Goal: Task Accomplishment & Management: Manage account settings

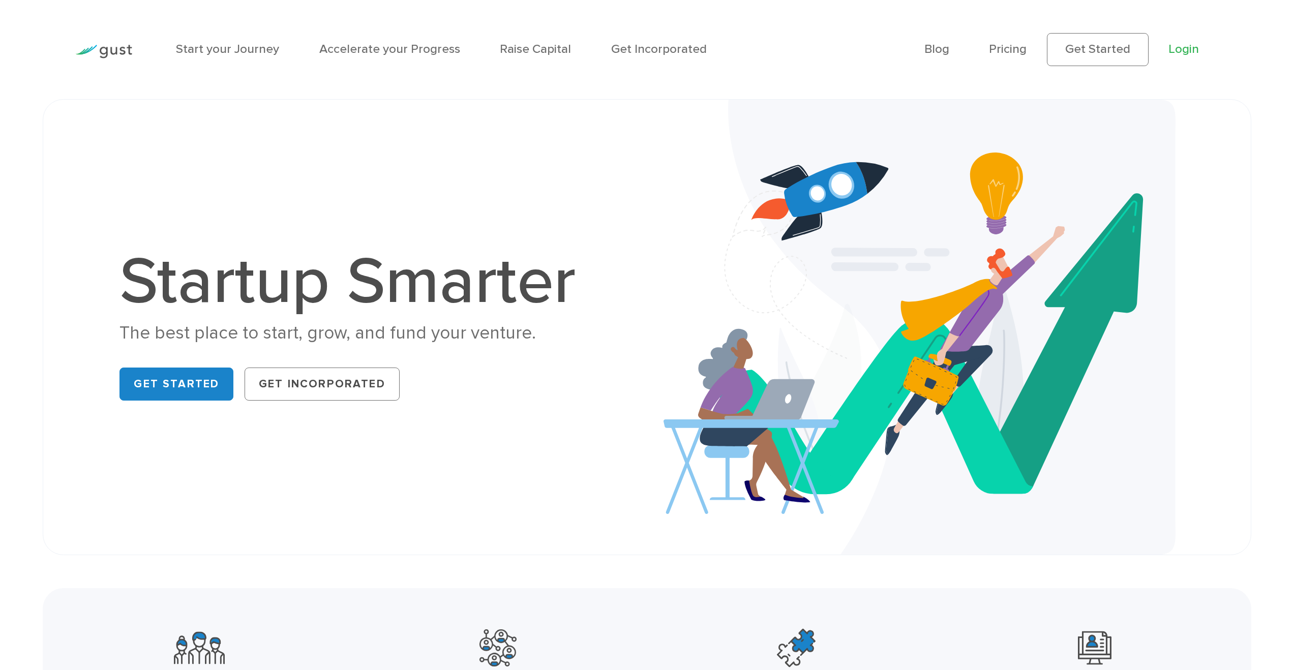
click at [1176, 48] on link "Login" at bounding box center [1184, 49] width 31 height 15
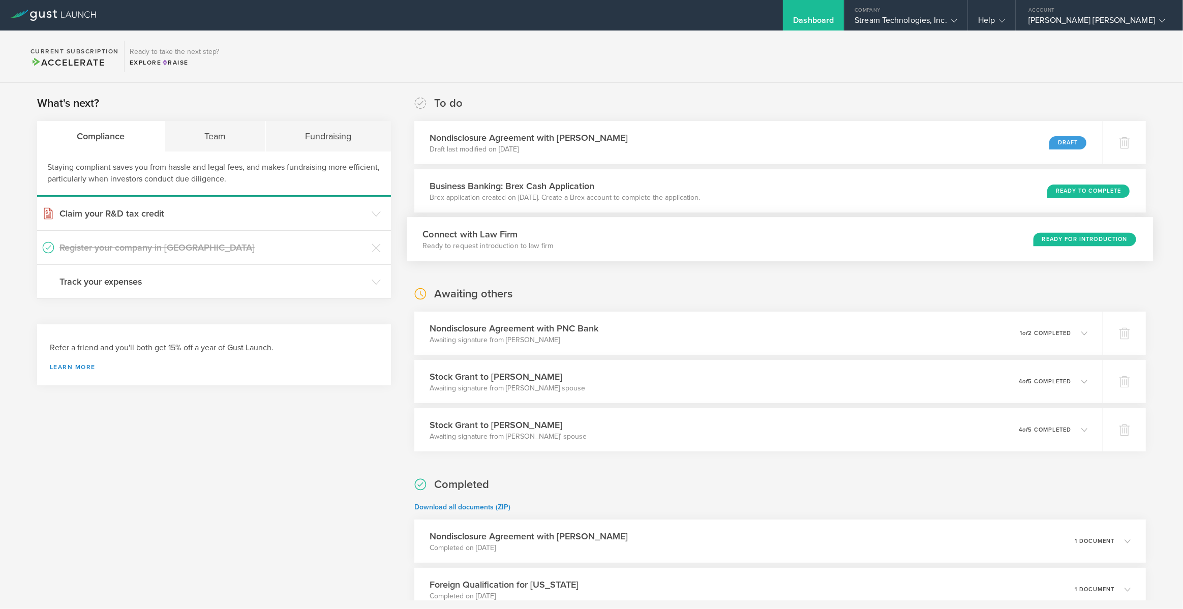
click at [821, 242] on div "Connect with Law Firm Ready to request introduction to law firm Ready for Intro…" at bounding box center [780, 239] width 746 height 44
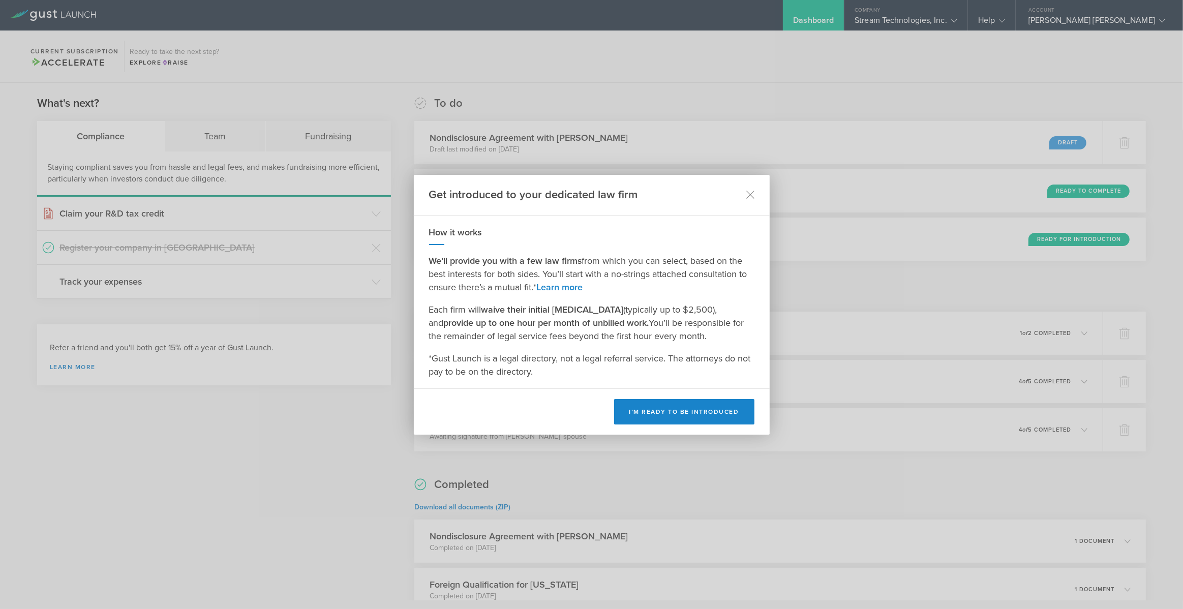
click at [743, 194] on div "Get introduced to your dedicated law firm" at bounding box center [592, 195] width 356 height 41
click at [756, 197] on div "Get introduced to your dedicated law firm" at bounding box center [592, 195] width 356 height 41
click at [749, 193] on icon at bounding box center [750, 195] width 9 height 9
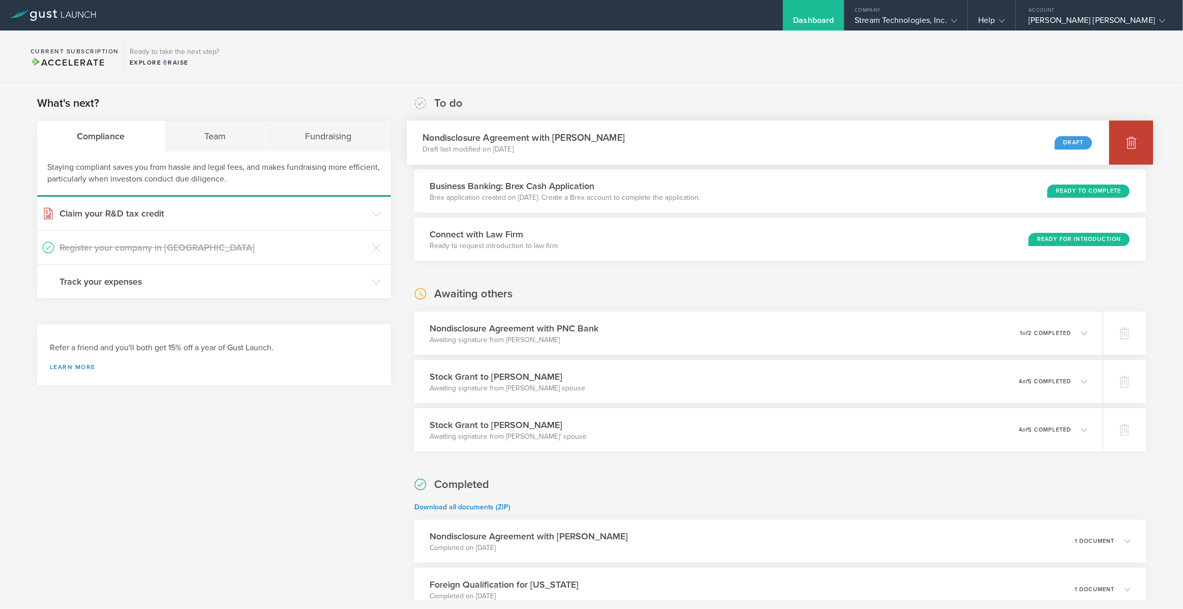
click at [1126, 142] on icon at bounding box center [1131, 143] width 11 height 10
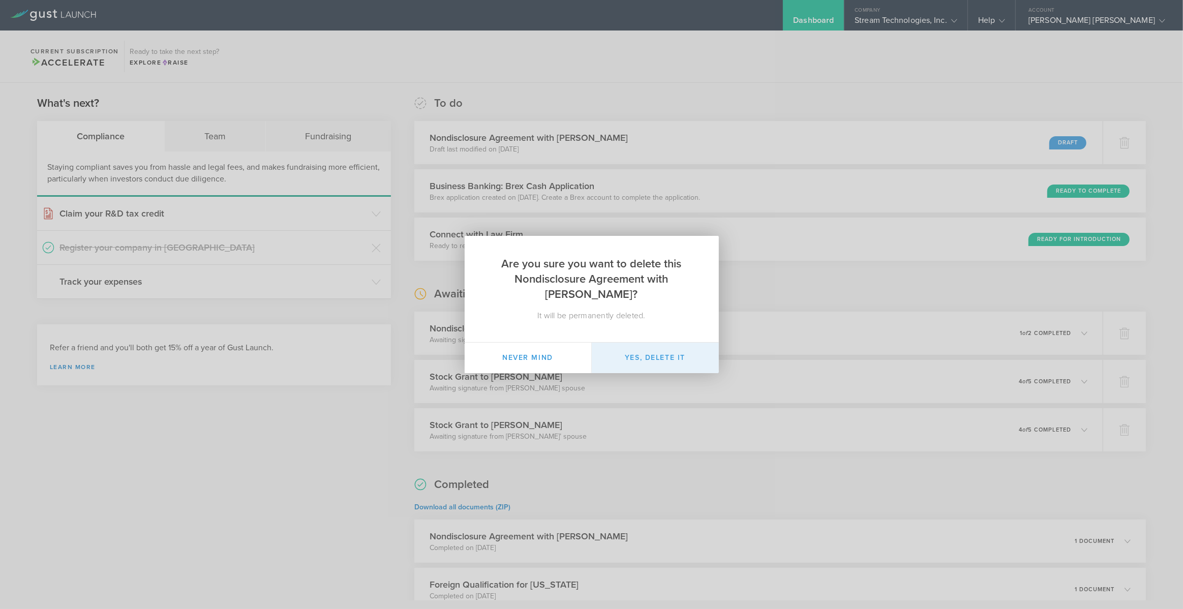
click at [673, 353] on button "Yes, delete it" at bounding box center [655, 358] width 127 height 31
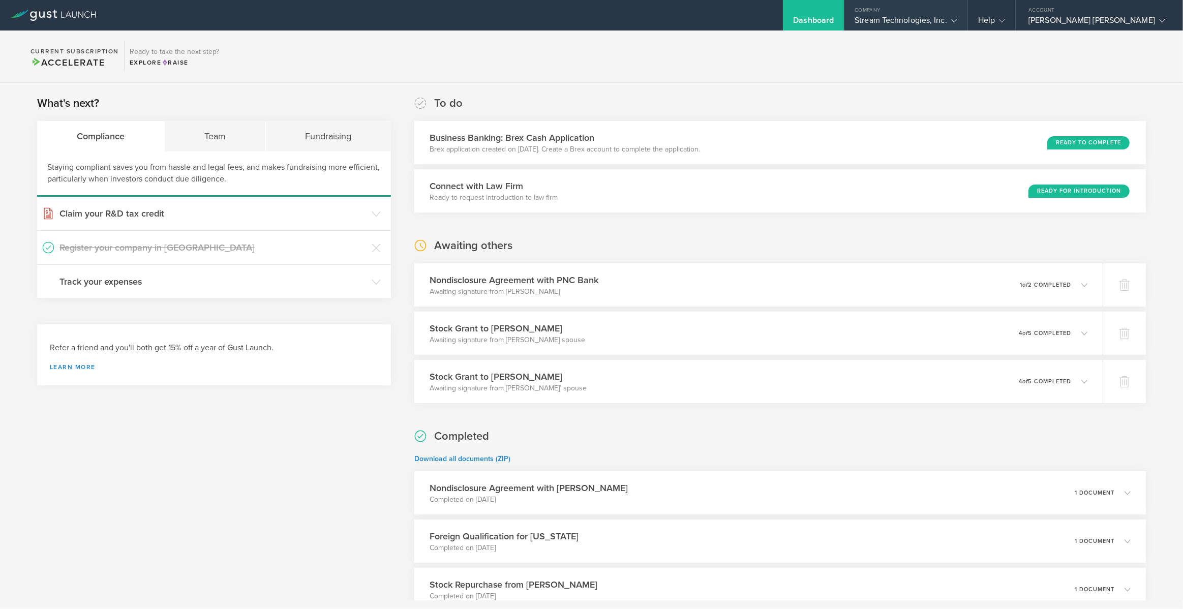
click at [936, 18] on div "Stream Technologies, Inc." at bounding box center [906, 22] width 103 height 15
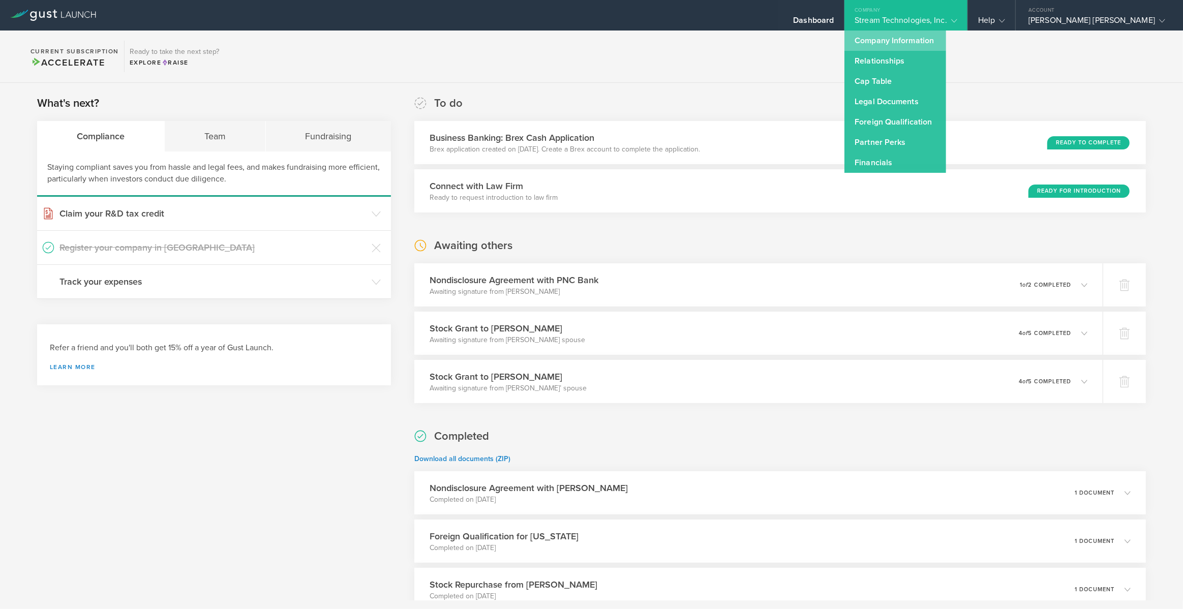
click at [938, 41] on link "Company Information" at bounding box center [896, 41] width 102 height 20
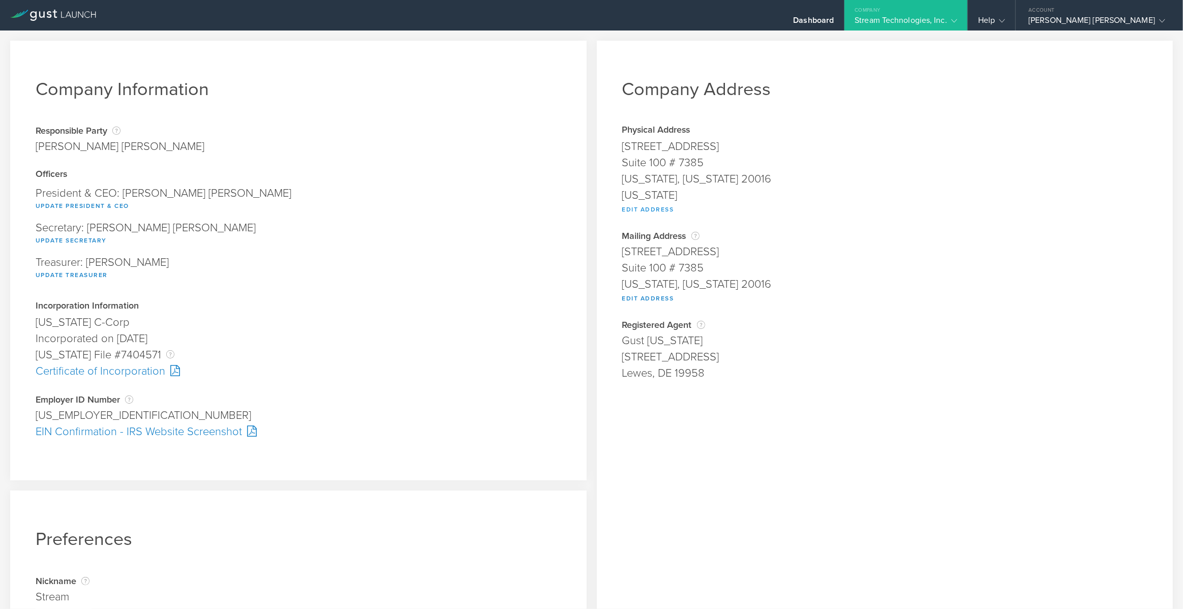
click at [639, 205] on button "Edit Address" at bounding box center [648, 209] width 52 height 12
type input "4315 50th Street NW"
type input "Suite 100 # 7385"
type input "Washington"
select select "DC"
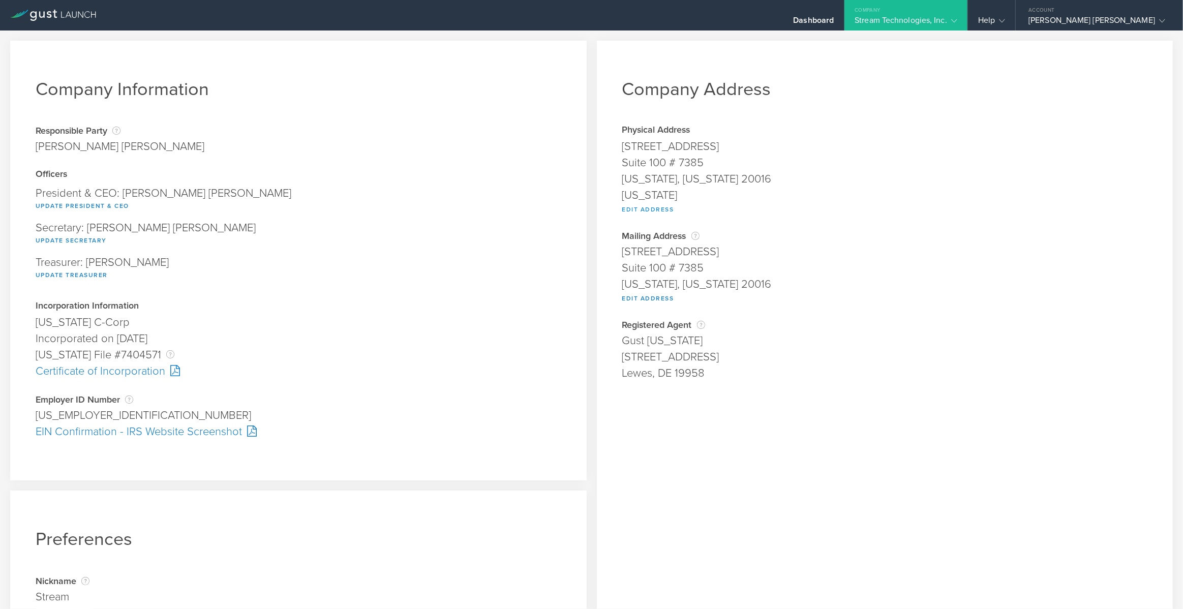
type input "20016"
type input "District of Columbia"
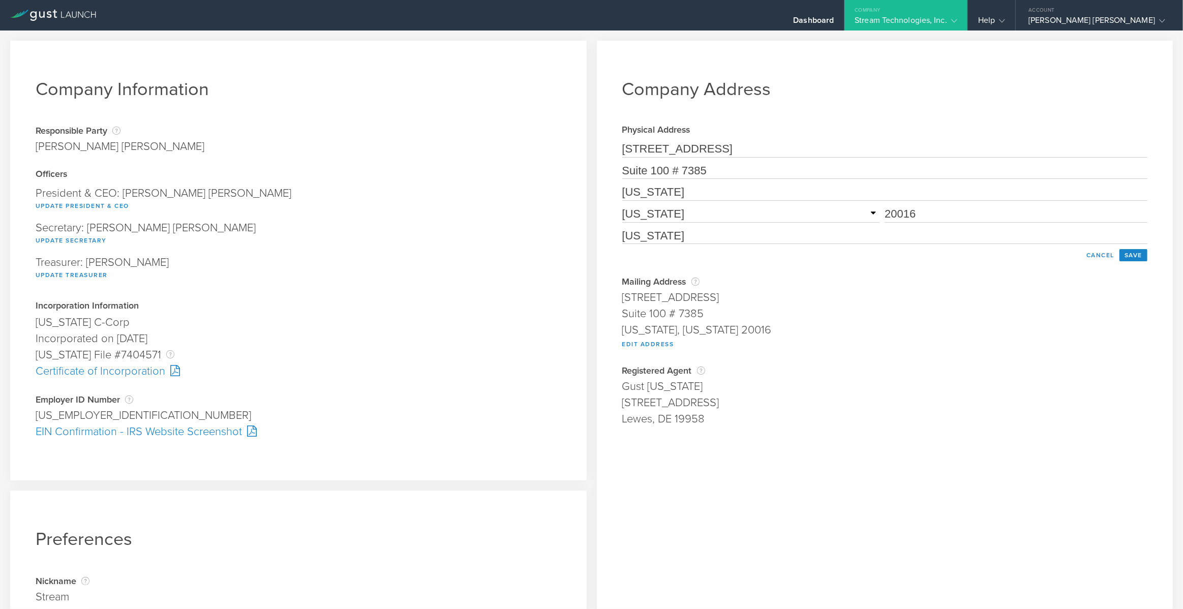
click at [640, 151] on input "4315 50th Street NW" at bounding box center [885, 149] width 526 height 16
type input "818 18th Street NW"
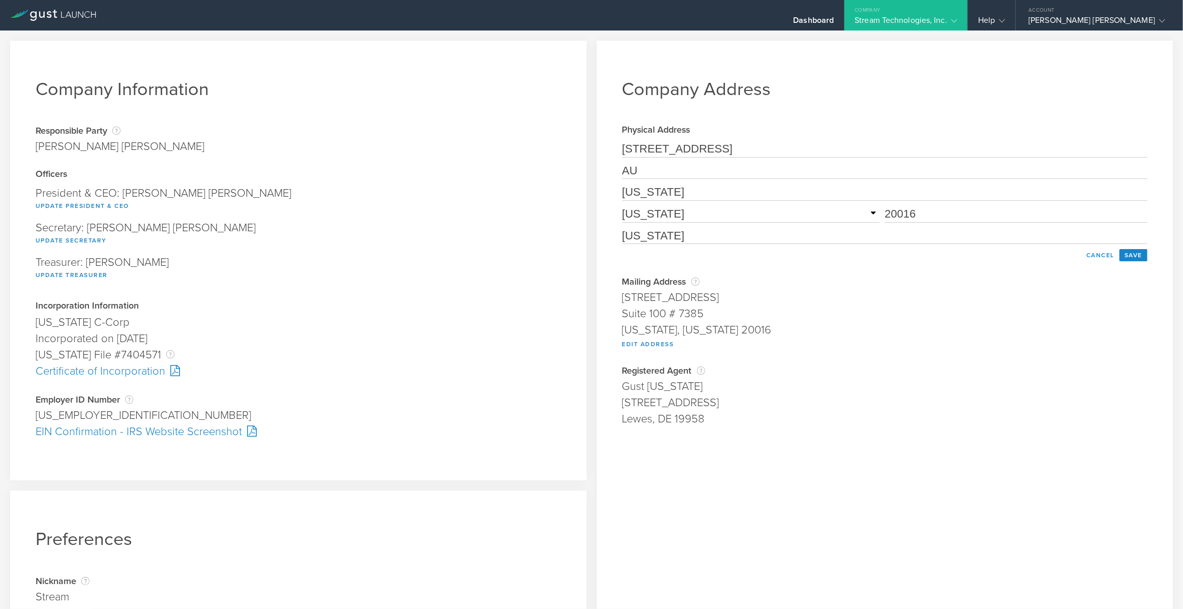
type input "A"
type input "Suite 810 7385"
click at [898, 218] on input "20016" at bounding box center [1016, 214] width 263 height 16
type input "20006"
click at [1121, 255] on button "Save" at bounding box center [1134, 255] width 28 height 12
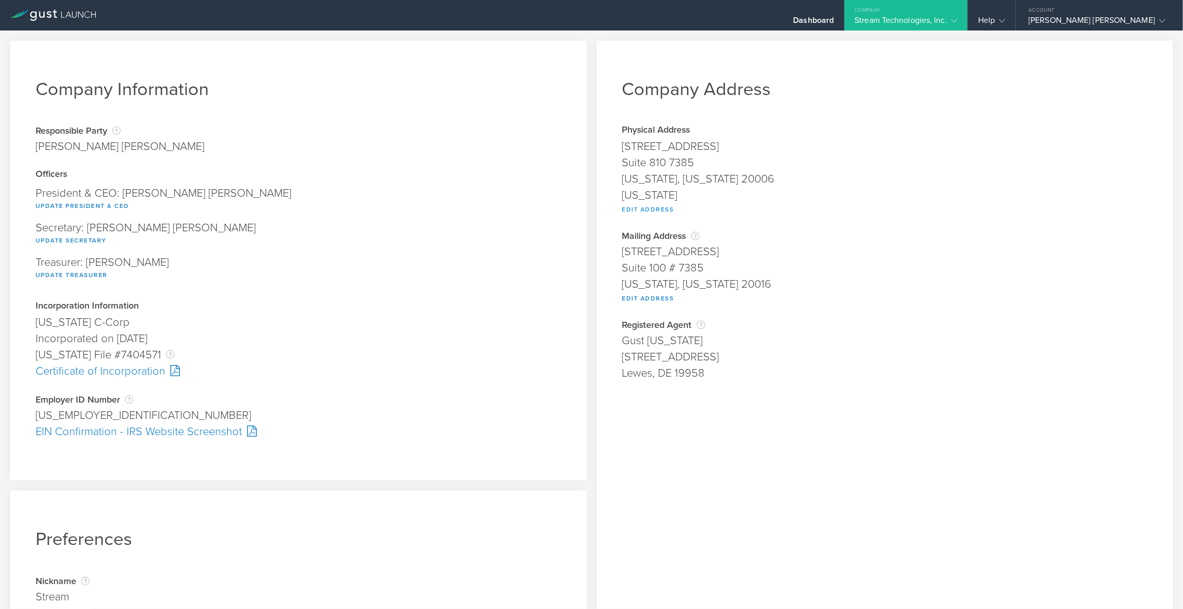
click at [630, 210] on button "Edit Address" at bounding box center [648, 209] width 52 height 12
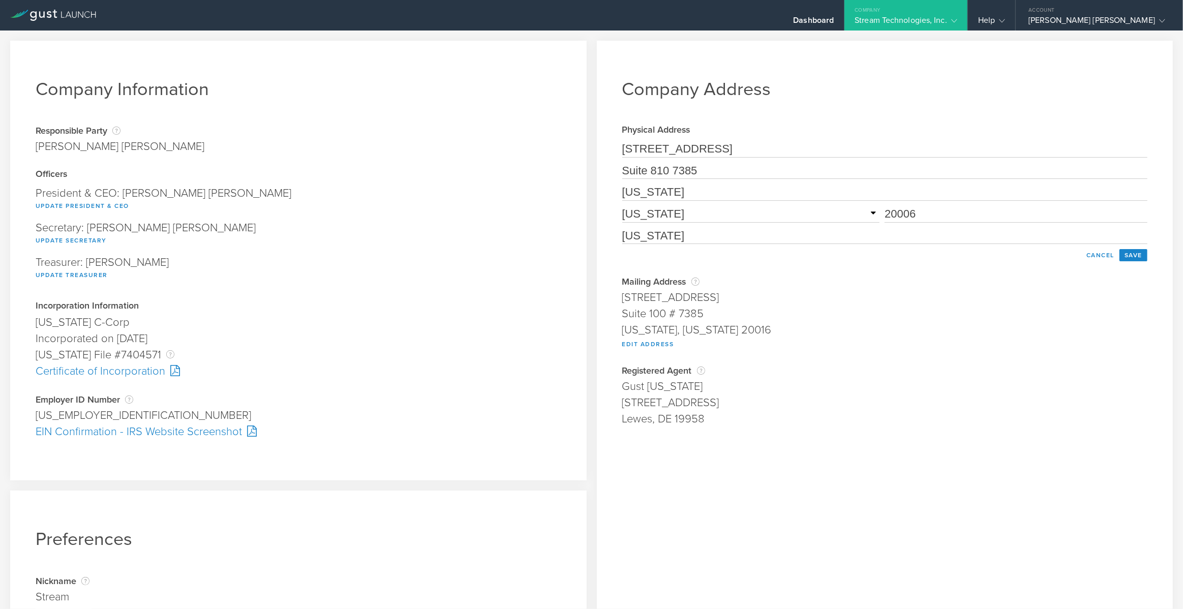
click at [670, 168] on input "Suite 810 7385" at bounding box center [885, 171] width 526 height 16
click at [669, 170] on input "Suite 810 7385" at bounding box center [885, 171] width 526 height 16
drag, startPoint x: 706, startPoint y: 170, endPoint x: 619, endPoint y: 167, distance: 86.5
click at [622, 167] on input "Suite 810 #7385" at bounding box center [885, 171] width 526 height 16
type input "Suite 810 #7385"
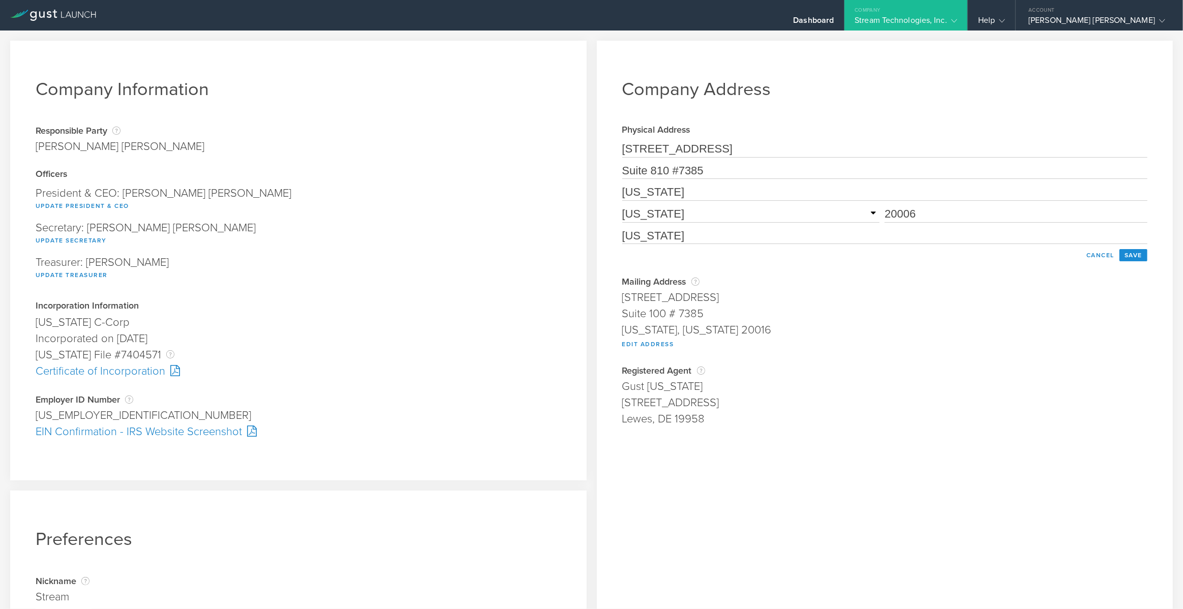
click at [1128, 256] on button "Save" at bounding box center [1134, 255] width 28 height 12
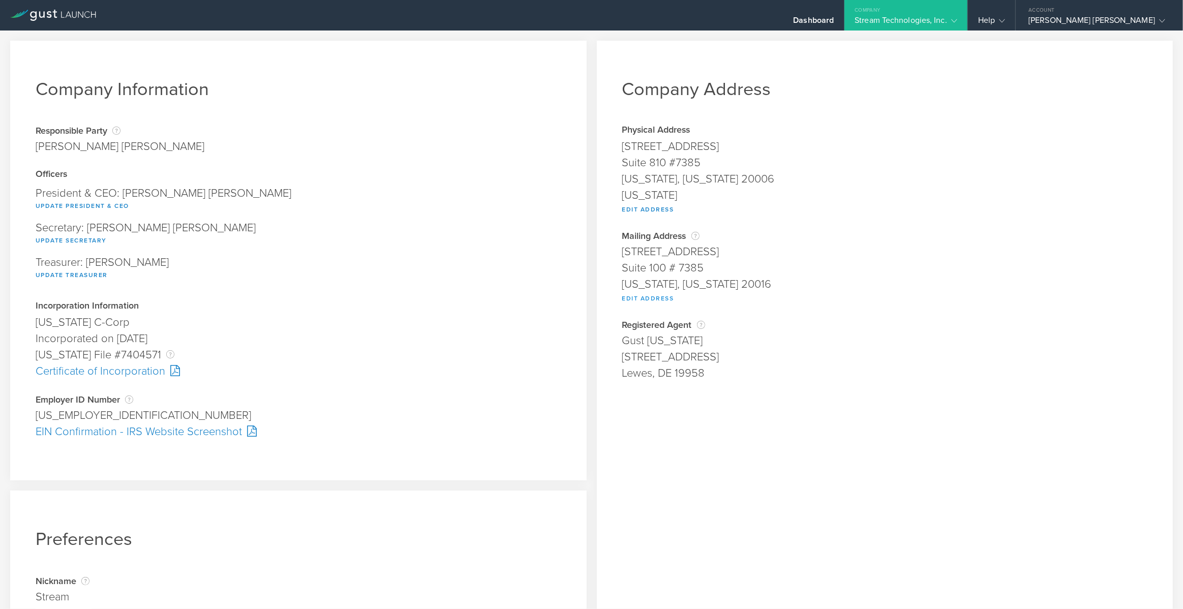
click at [655, 295] on button "Edit Address" at bounding box center [648, 298] width 52 height 12
type input "4315 50th Street NW"
type input "Suite 100 # 7385"
type input "Washington"
select select "DC"
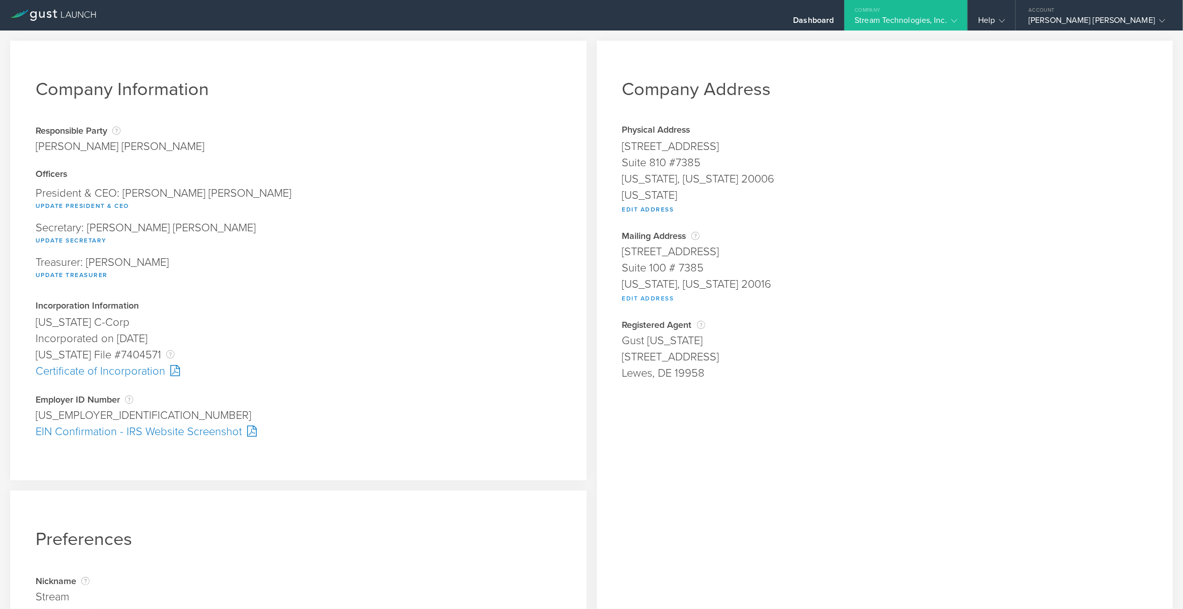
type input "20016"
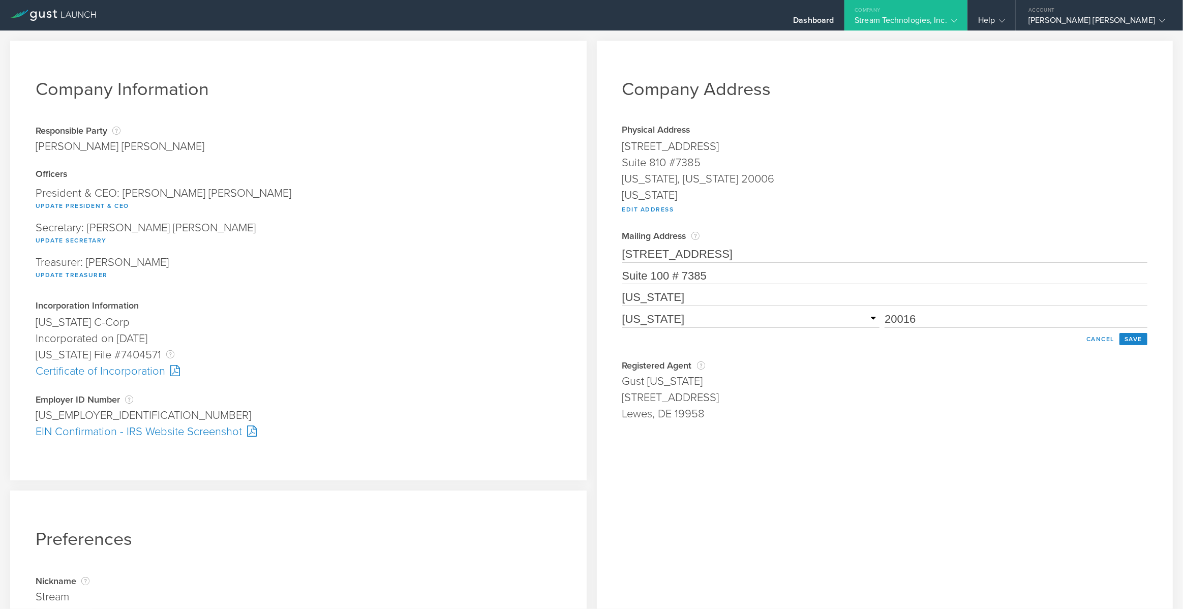
click at [671, 270] on input "Suite 100 # 7385" at bounding box center [885, 276] width 526 height 16
paste input "810 #"
type input "Suite 810 #7385"
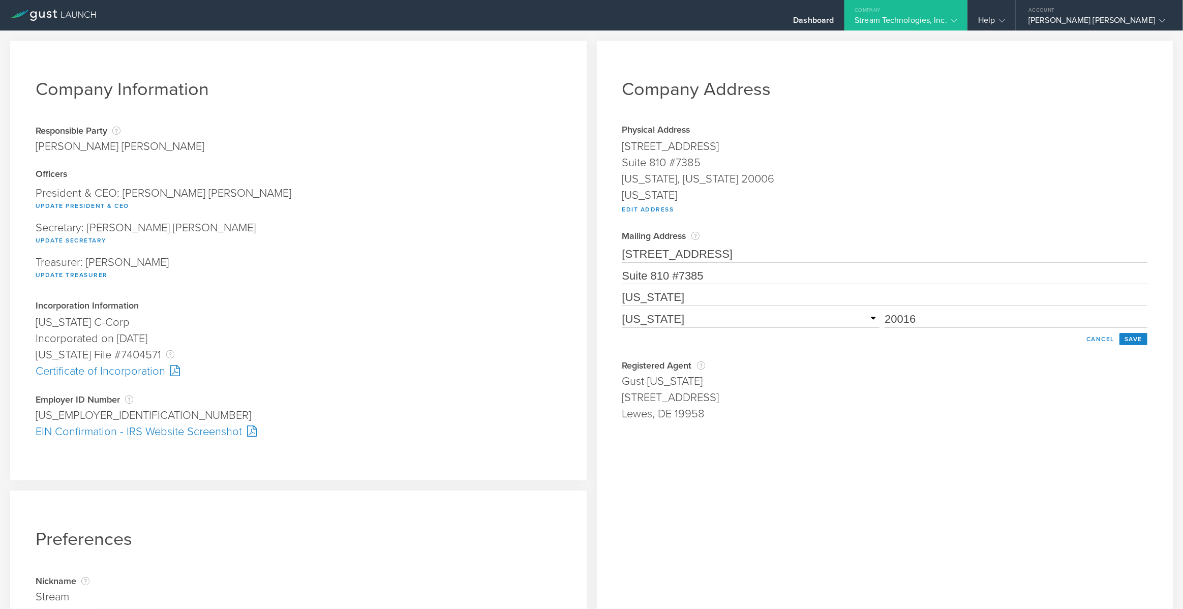
click at [903, 322] on input "20016" at bounding box center [1016, 320] width 263 height 16
type input "20006"
drag, startPoint x: 668, startPoint y: 257, endPoint x: 602, endPoint y: 246, distance: 67.6
click at [602, 246] on div "Company Address Physical Address 818 18th Street NW Suite 810 #7385 Washington,…" at bounding box center [885, 378] width 577 height 674
type input "818 18th Street NW"
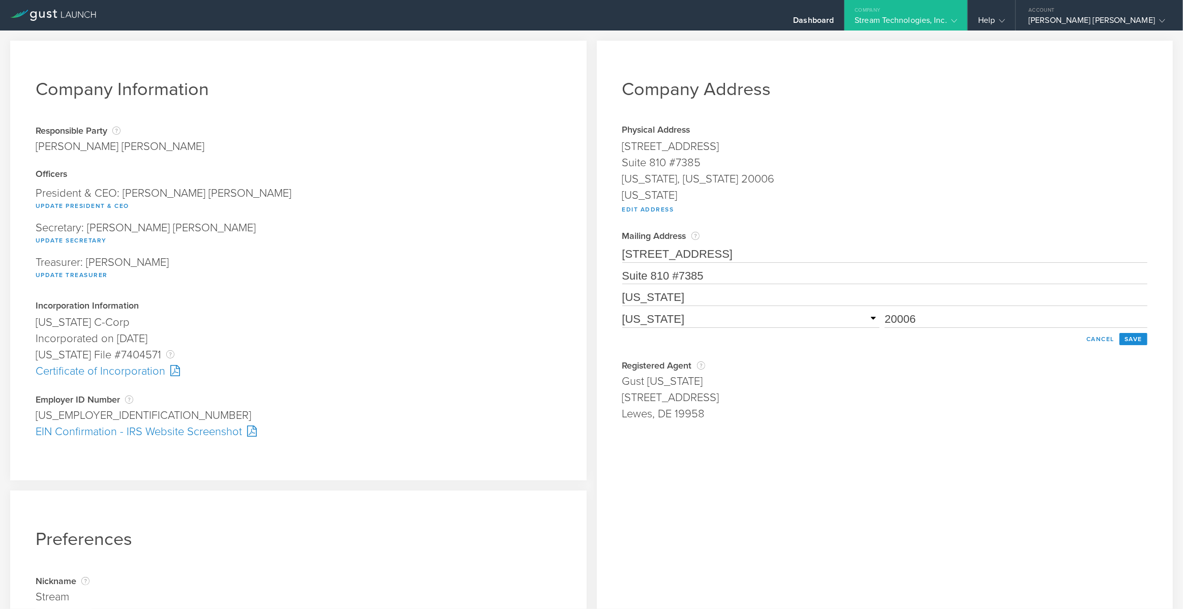
click at [1120, 341] on button "Save" at bounding box center [1134, 339] width 28 height 12
